Goal: Task Accomplishment & Management: Use online tool/utility

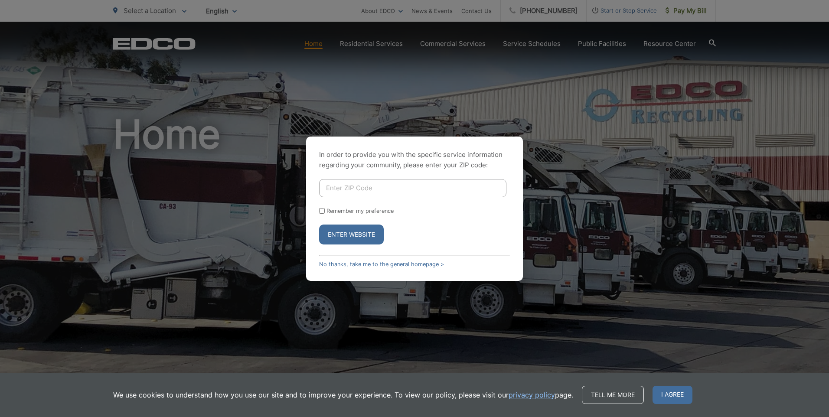
click at [374, 195] on input "Enter ZIP Code" at bounding box center [412, 188] width 187 height 18
click at [373, 235] on button "Enter Website" at bounding box center [351, 235] width 65 height 20
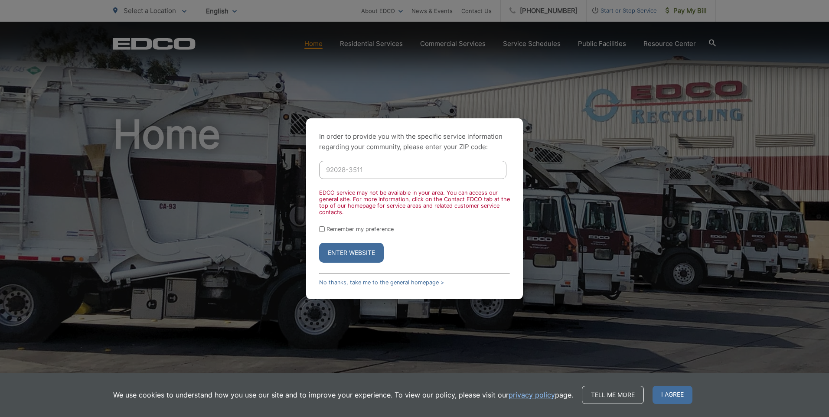
click at [409, 173] on input "92028-3511" at bounding box center [412, 170] width 187 height 18
drag, startPoint x: 408, startPoint y: 172, endPoint x: 116, endPoint y: 168, distance: 292.2
click at [116, 168] on div "In order to provide you with the specific service information regarding your co…" at bounding box center [414, 208] width 829 height 417
type input "92069"
click at [367, 258] on button "Enter Website" at bounding box center [351, 253] width 65 height 20
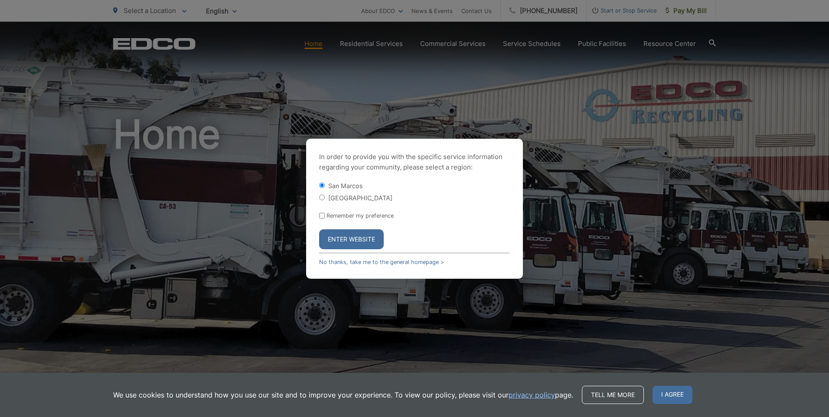
click at [366, 244] on button "Enter Website" at bounding box center [351, 239] width 65 height 20
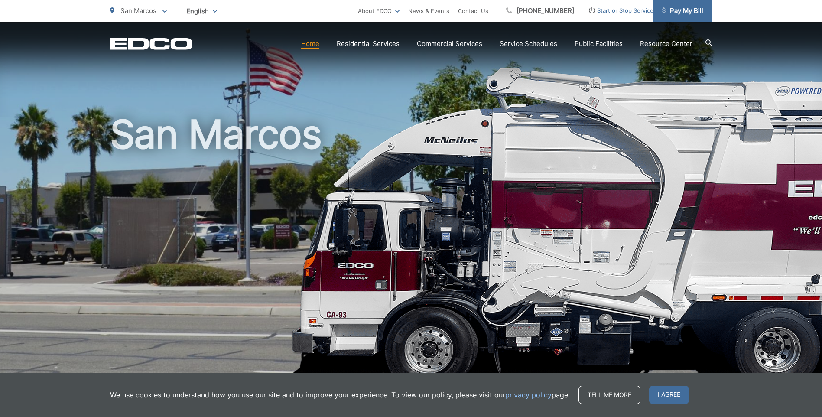
click at [672, 16] on link "Pay My Bill" at bounding box center [683, 11] width 59 height 22
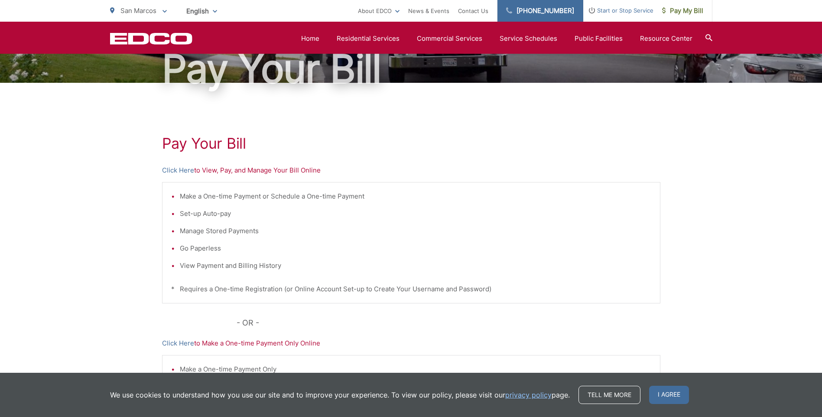
scroll to position [26, 0]
